Goal: Check status: Check status

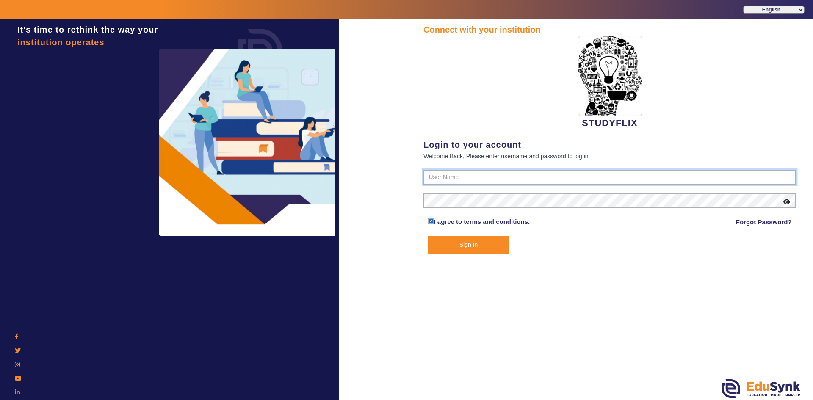
type input "6354922771"
click at [455, 245] on button "Sign In" at bounding box center [467, 244] width 81 height 17
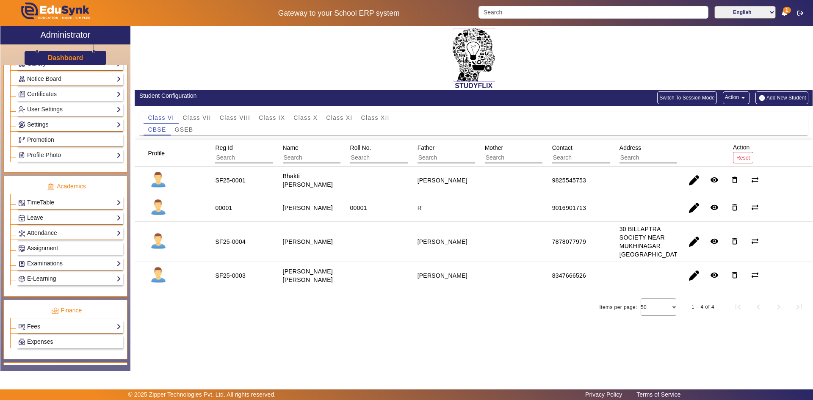
scroll to position [317, 0]
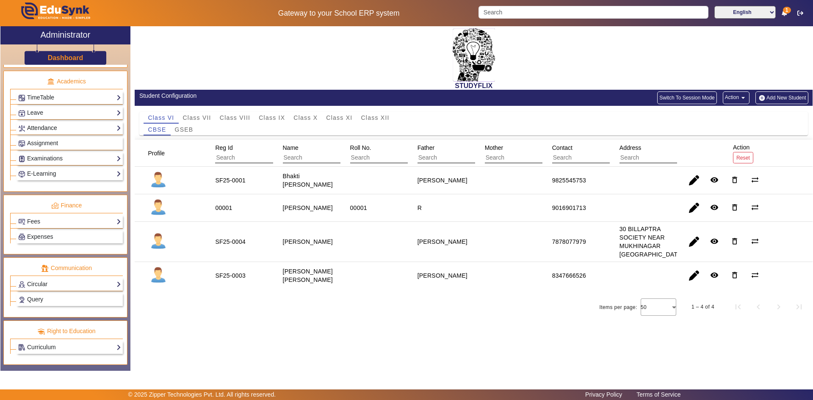
click at [37, 129] on link "Attendance" at bounding box center [69, 128] width 103 height 10
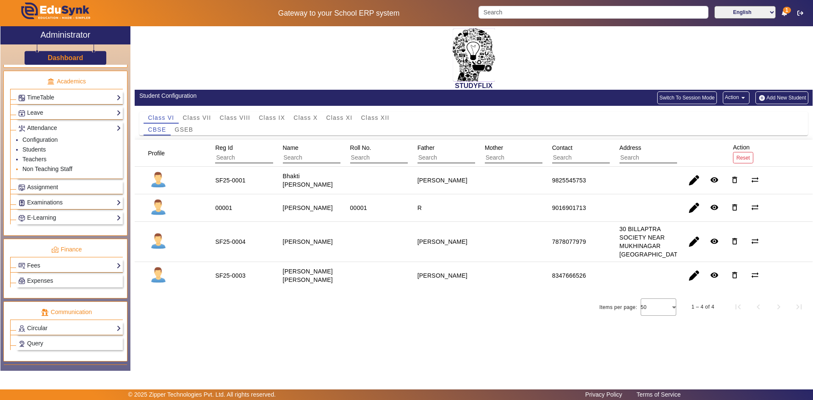
click at [35, 165] on link "Non Teaching Staff" at bounding box center [47, 168] width 50 height 7
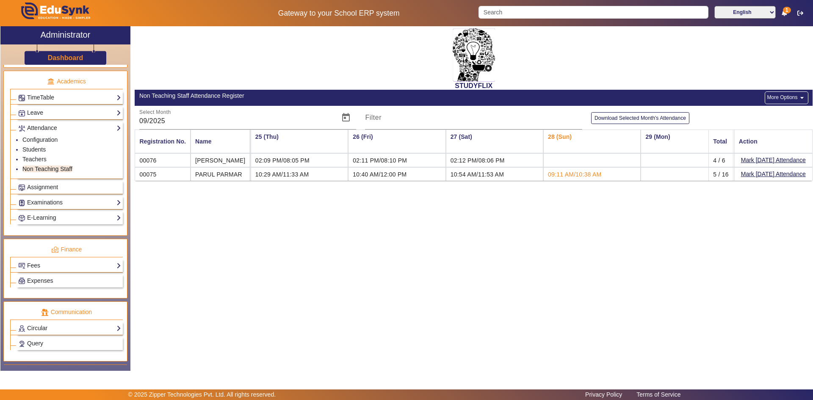
scroll to position [0, 2336]
click at [42, 150] on link "Students" at bounding box center [33, 149] width 23 height 7
